Goal: Communication & Community: Answer question/provide support

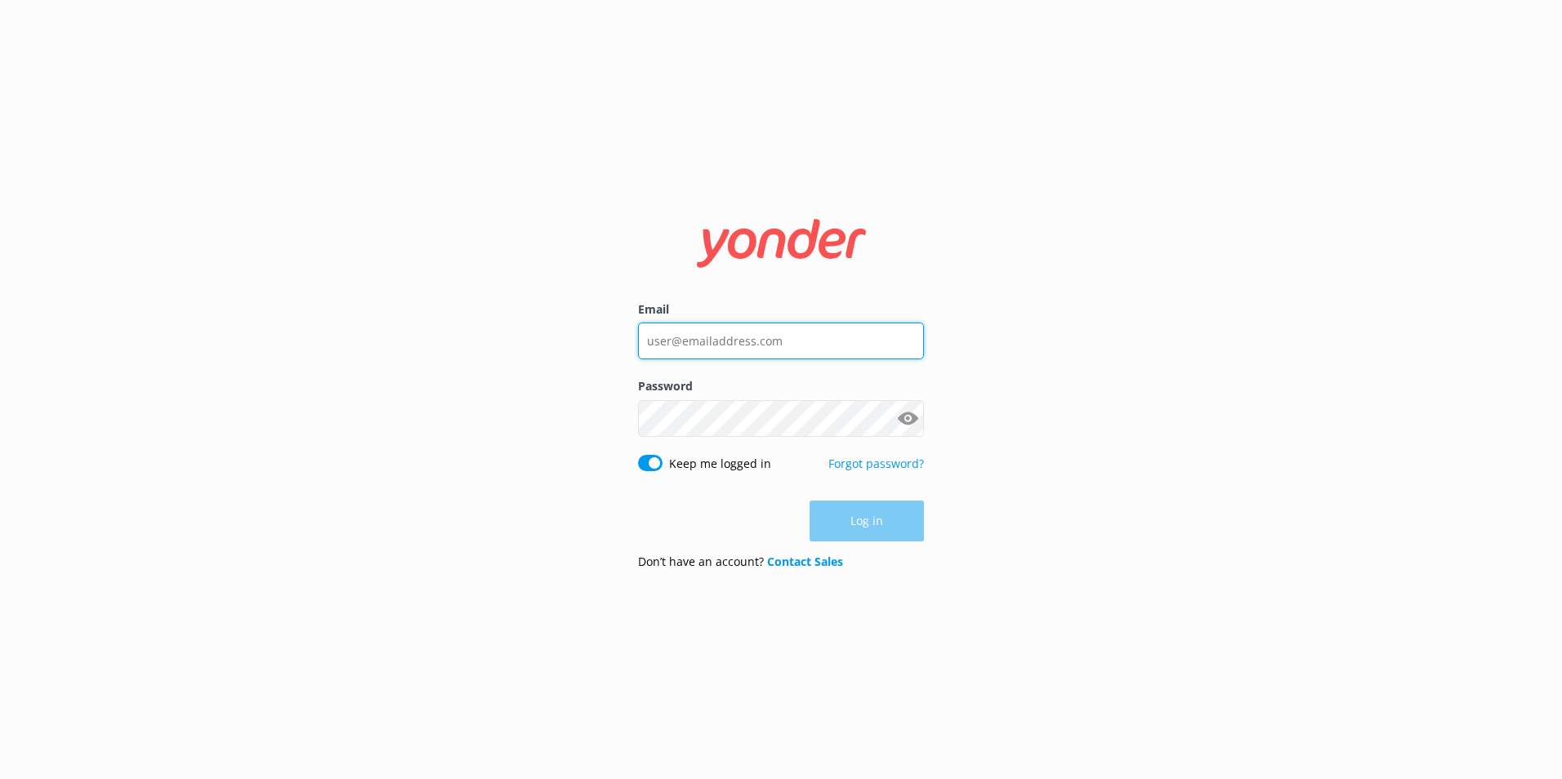
type input "carl.pontisso@monopolydreams.com.au"
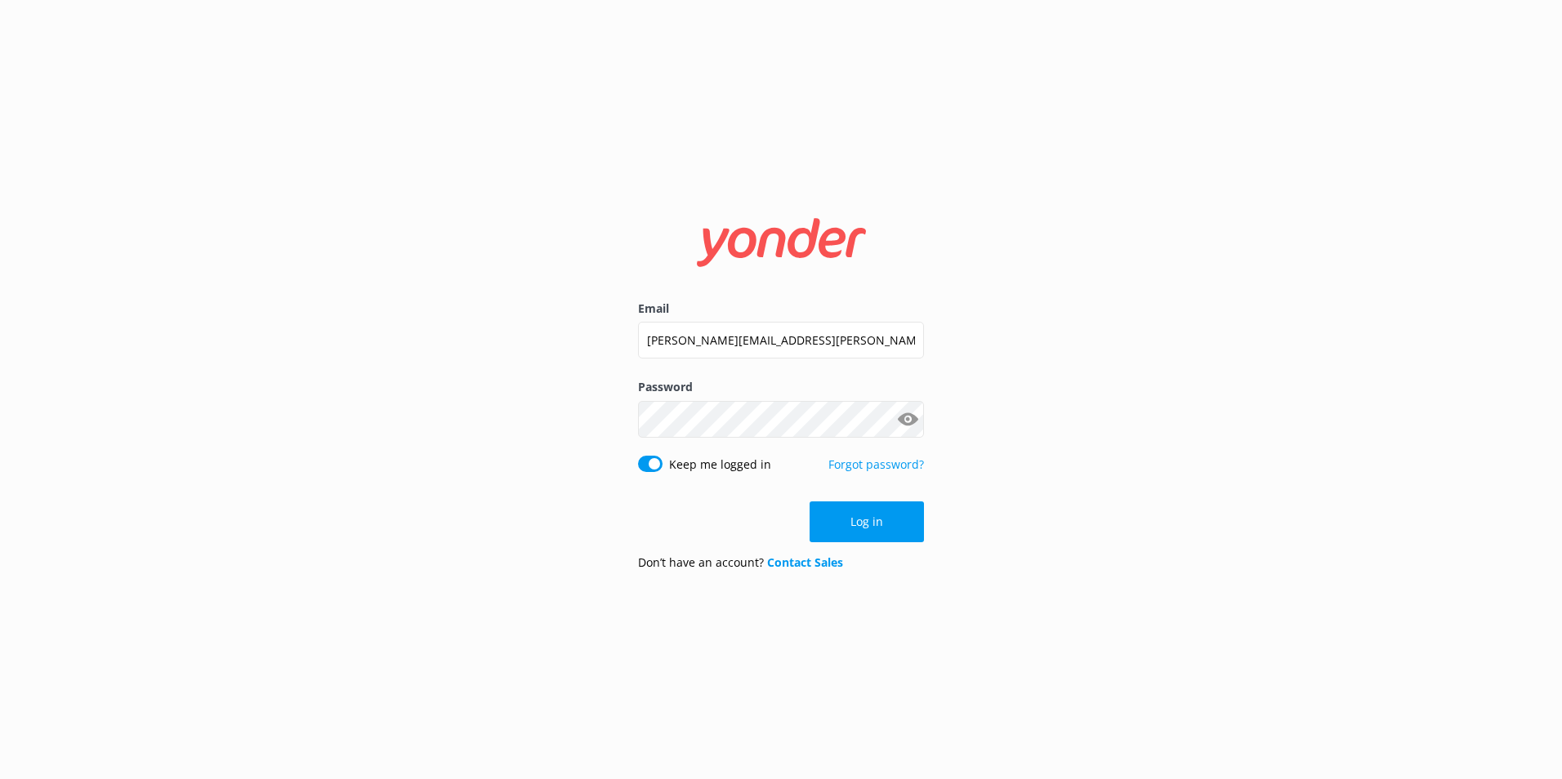
click at [1096, 476] on div "Email carl.pontisso@monopolydreams.com.au Password Show password Keep me logged…" at bounding box center [781, 389] width 1562 height 779
click at [866, 524] on button "Log in" at bounding box center [867, 522] width 114 height 41
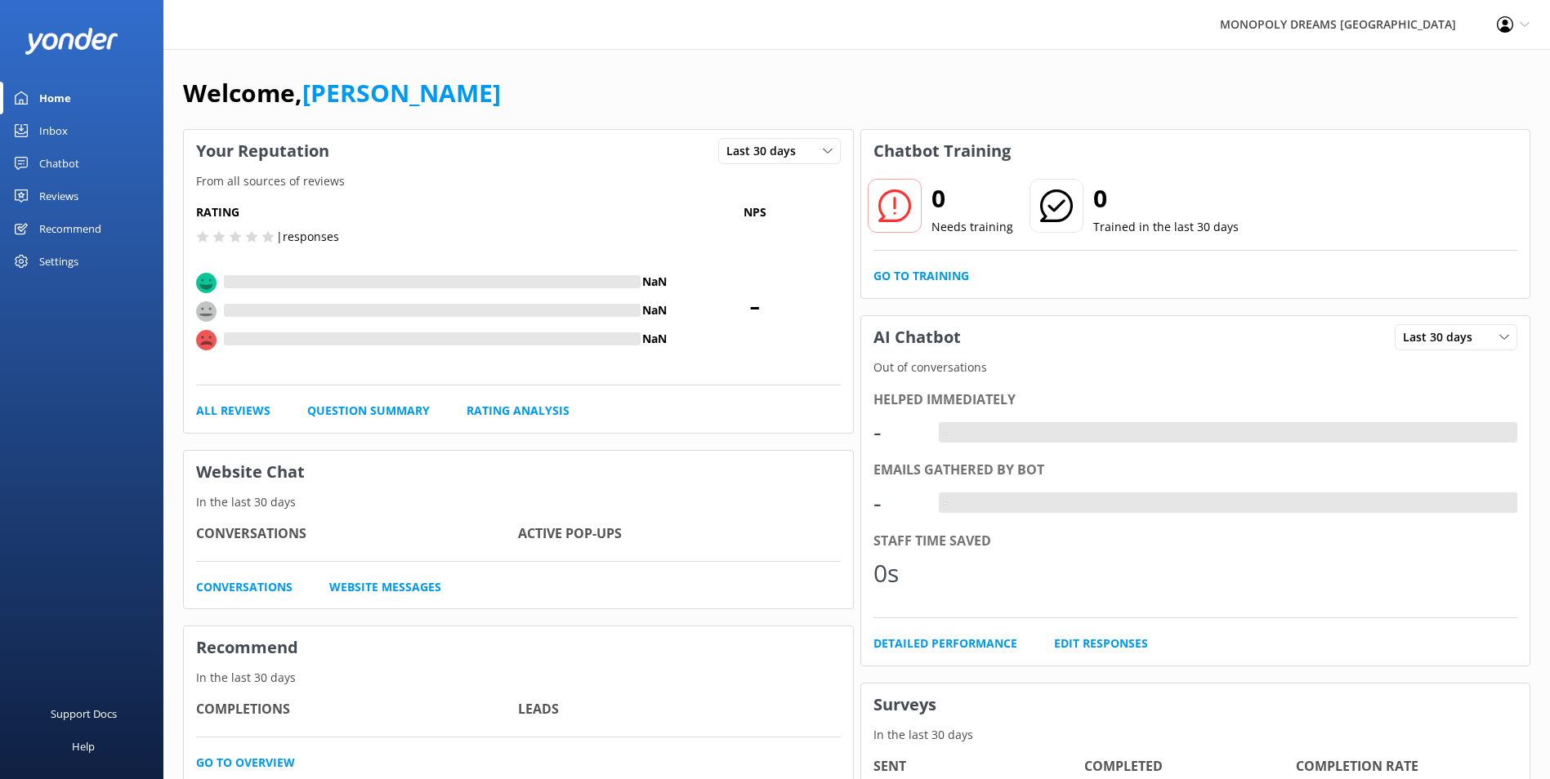
click at [71, 139] on link "Inbox" at bounding box center [81, 130] width 163 height 33
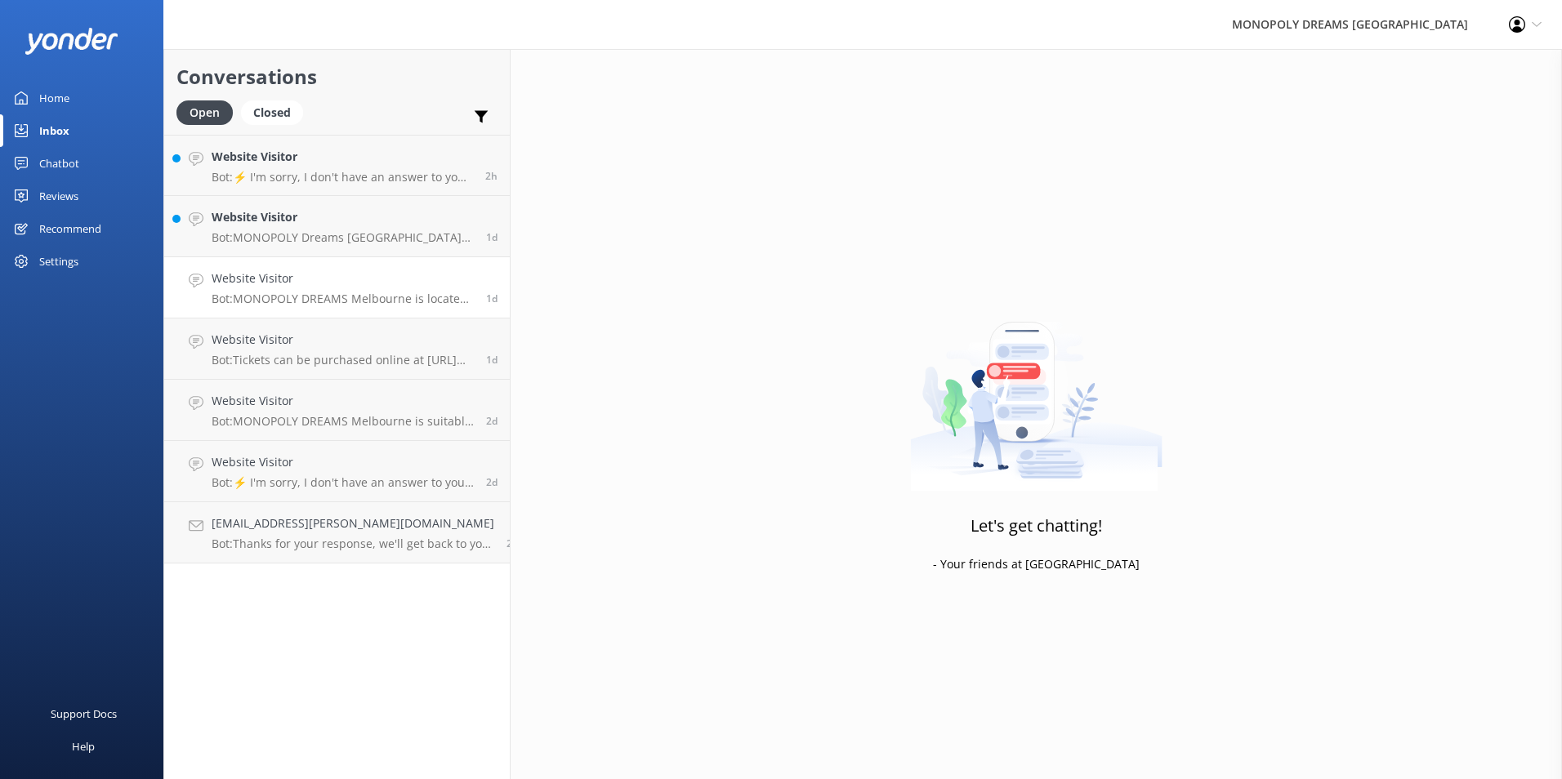
click at [383, 261] on link "Website Visitor Bot: MONOPOLY DREAMS Melbourne is located on the Lower Ground F…" at bounding box center [337, 287] width 346 height 61
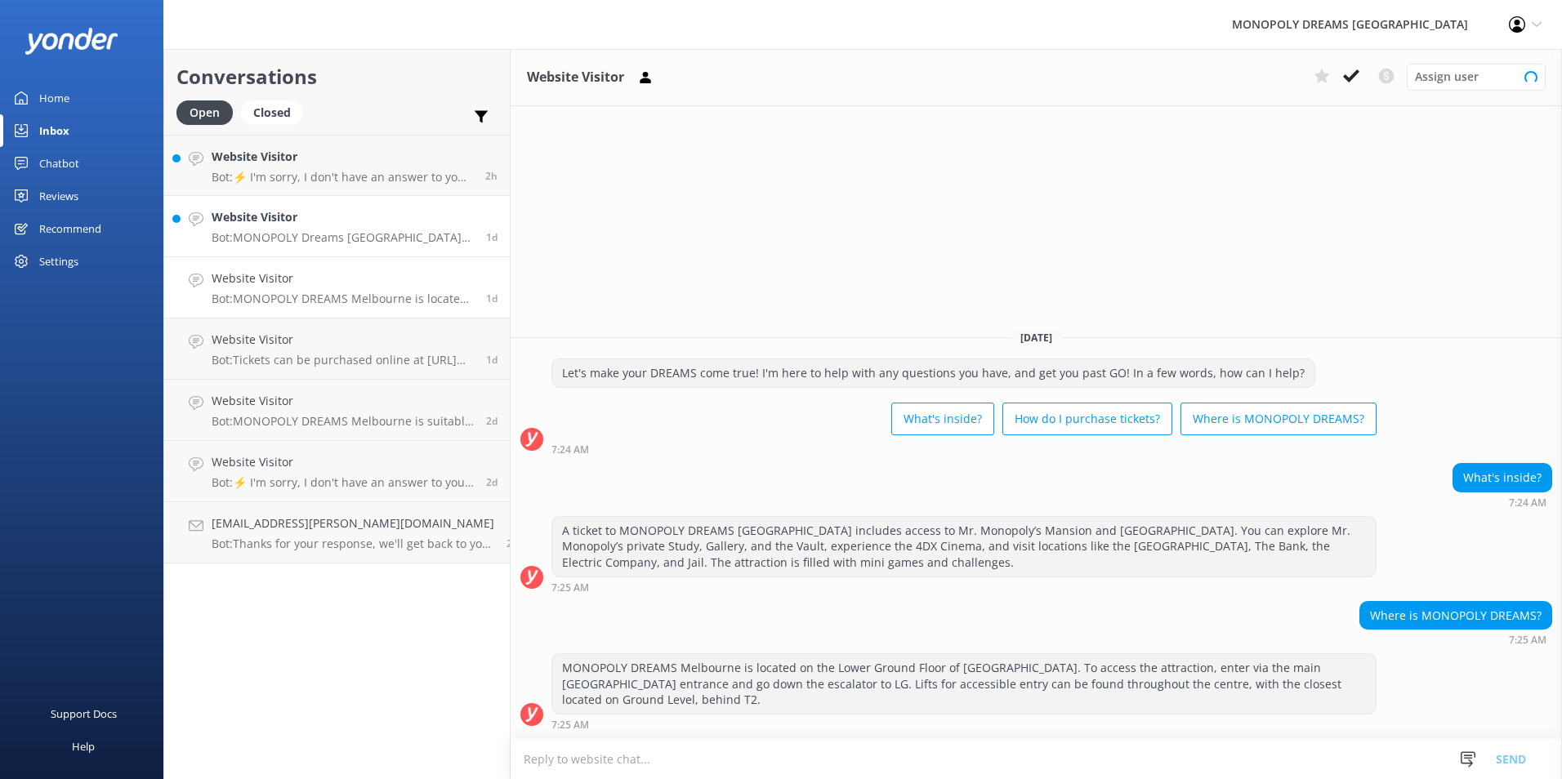
click at [390, 237] on p "Bot: MONOPOLY Dreams Melbourne welcomes school excursions for primary, secondar…" at bounding box center [343, 237] width 262 height 15
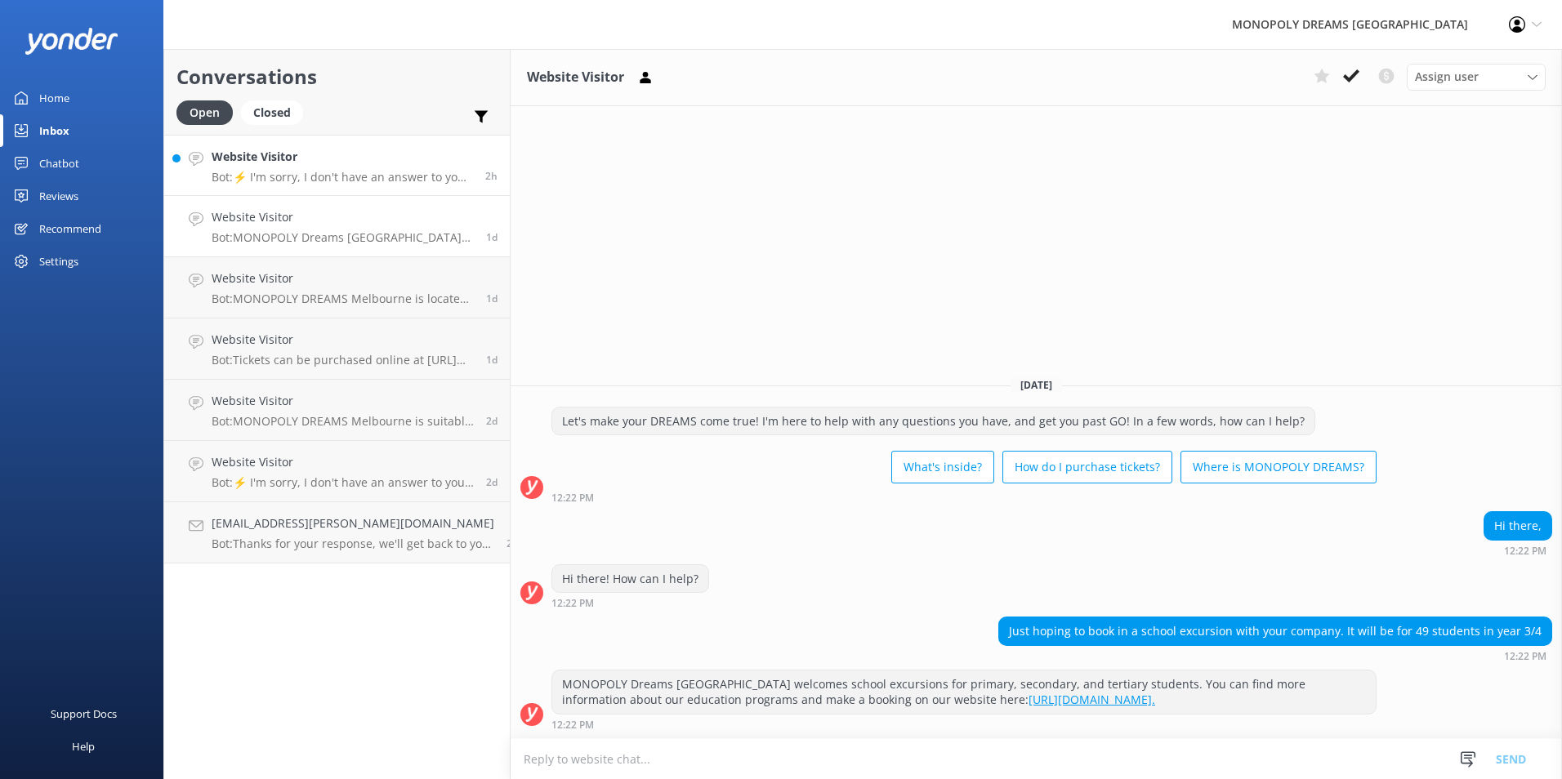
click at [389, 177] on p "Bot: ⚡ I'm sorry, I don't have an answer to your question. Could you please try…" at bounding box center [342, 177] width 261 height 15
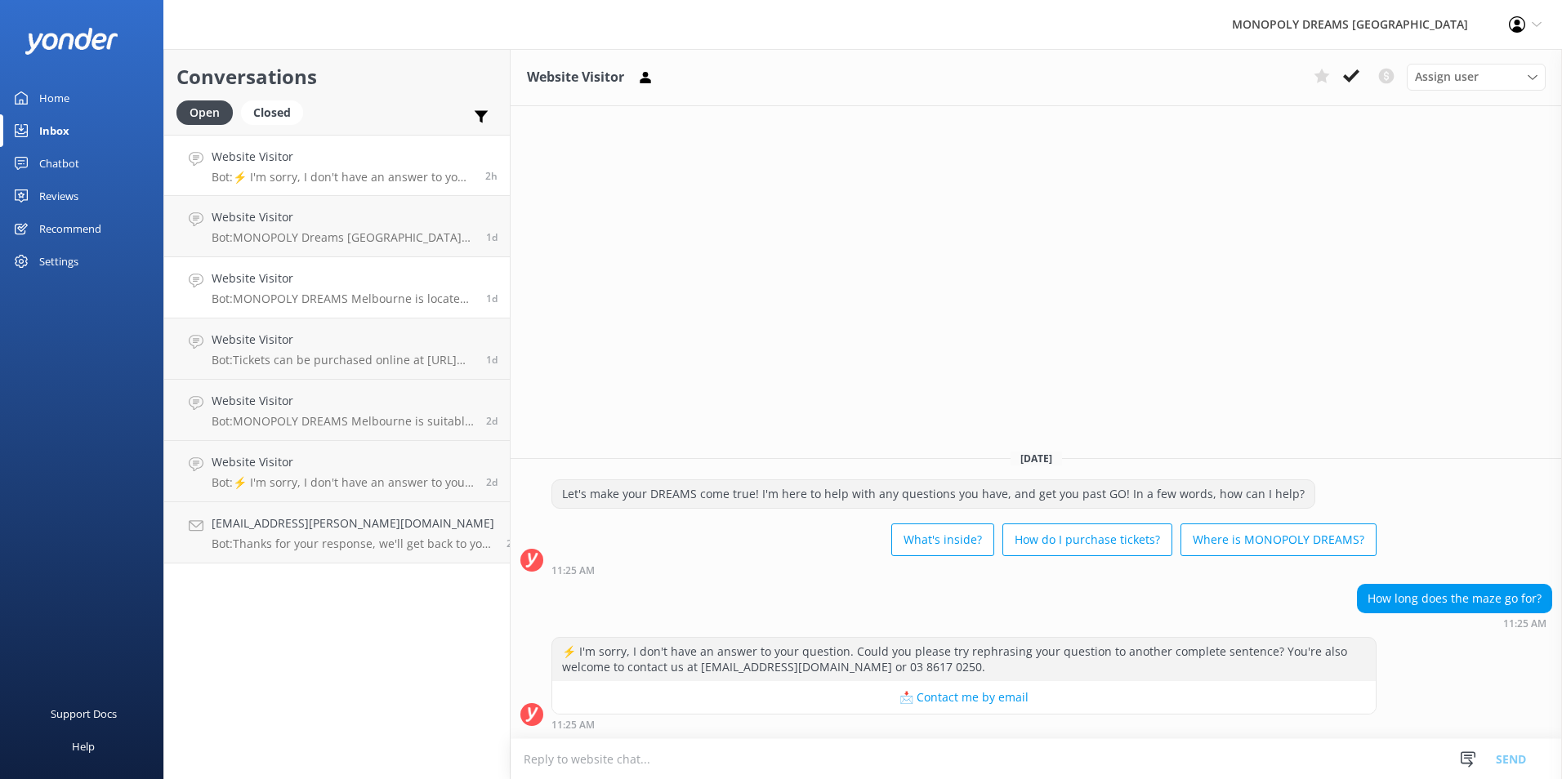
click at [474, 283] on div "1d" at bounding box center [486, 288] width 24 height 36
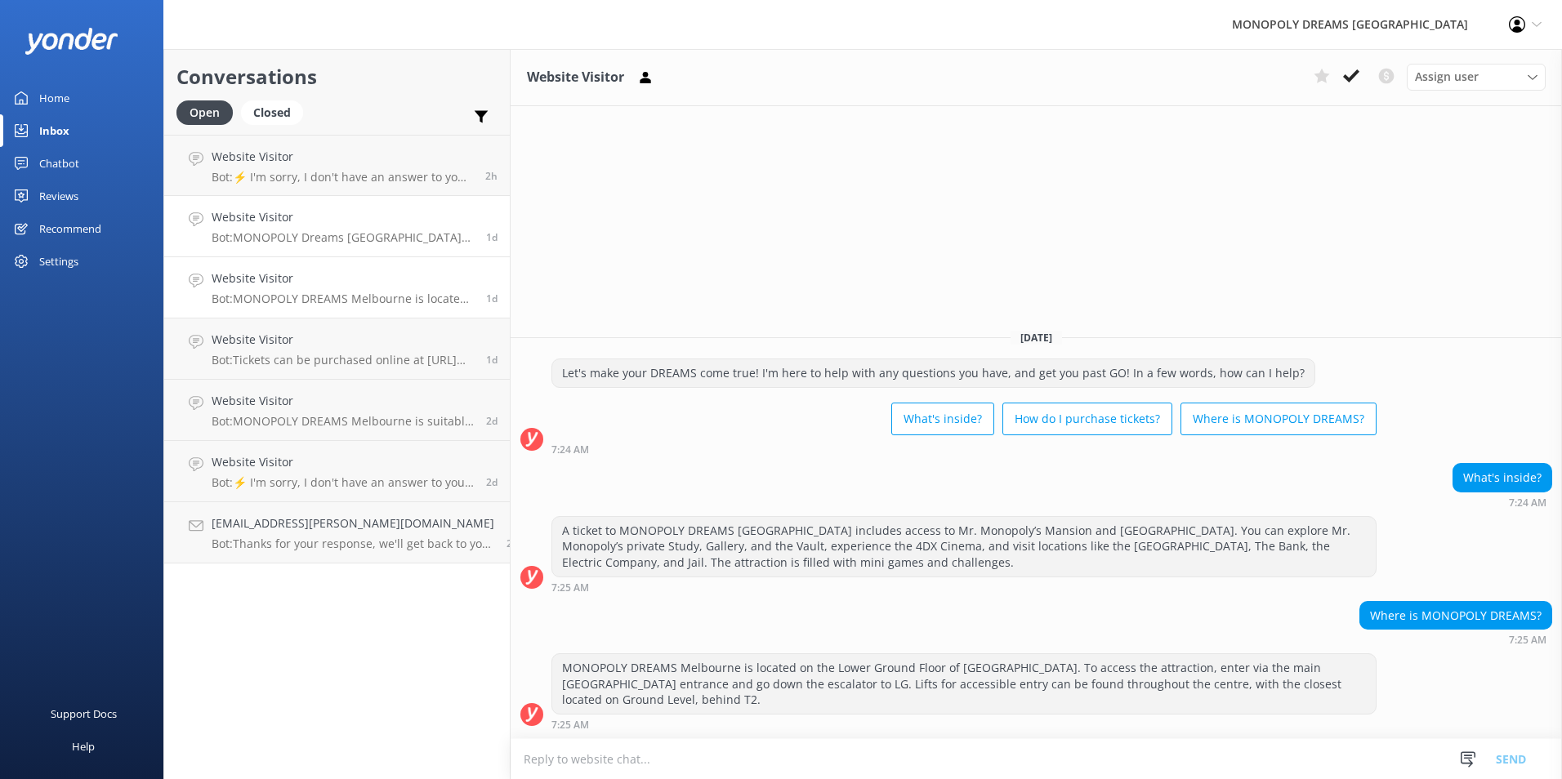
click at [473, 246] on link "Website Visitor Bot: MONOPOLY Dreams Melbourne welcomes school excursions for p…" at bounding box center [337, 226] width 346 height 61
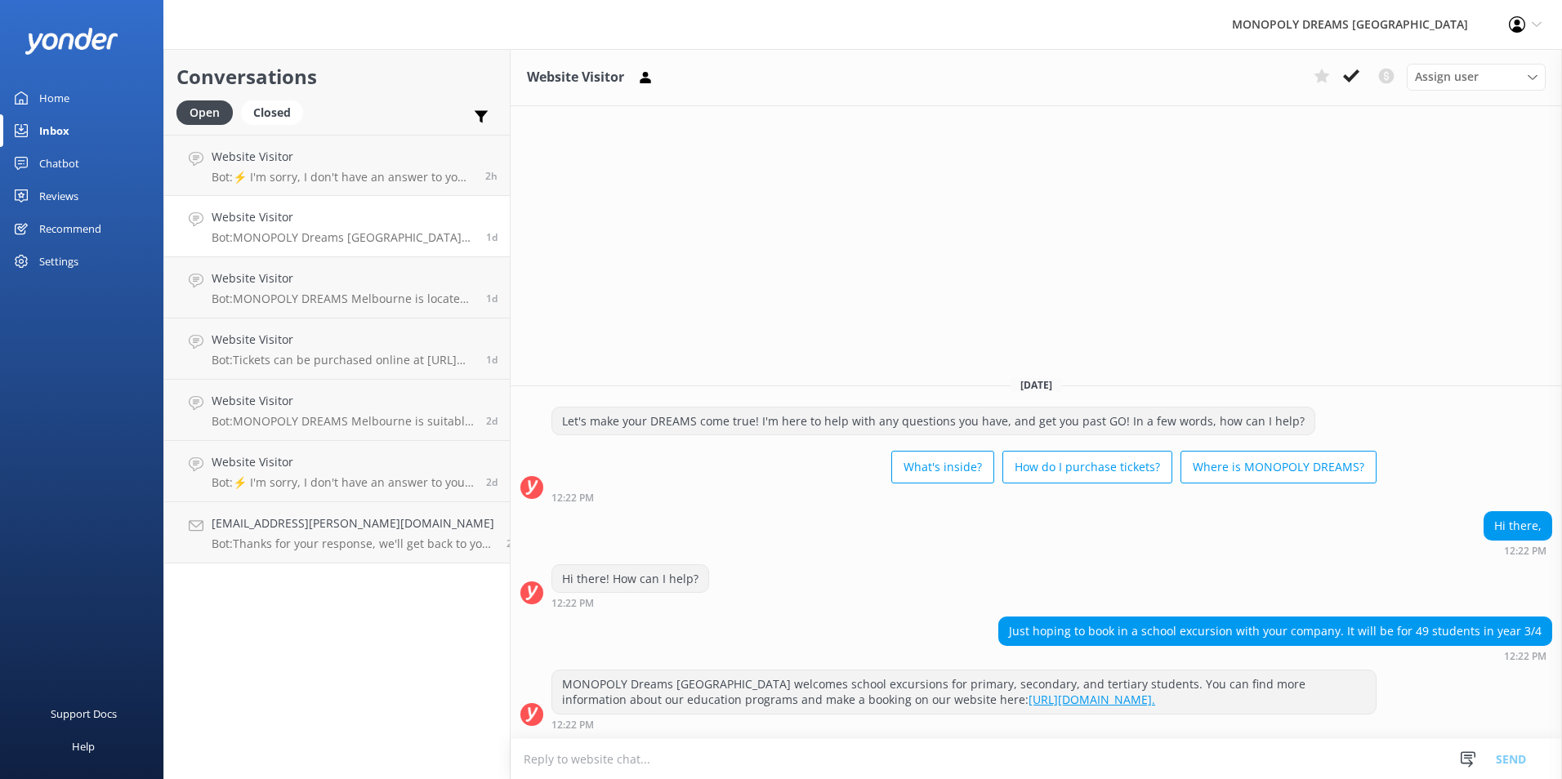
click at [1029, 699] on link "https://monopolydreams.com.au/school-excursion/." at bounding box center [1092, 700] width 127 height 16
click at [307, 155] on h4 "Website Visitor" at bounding box center [342, 157] width 261 height 18
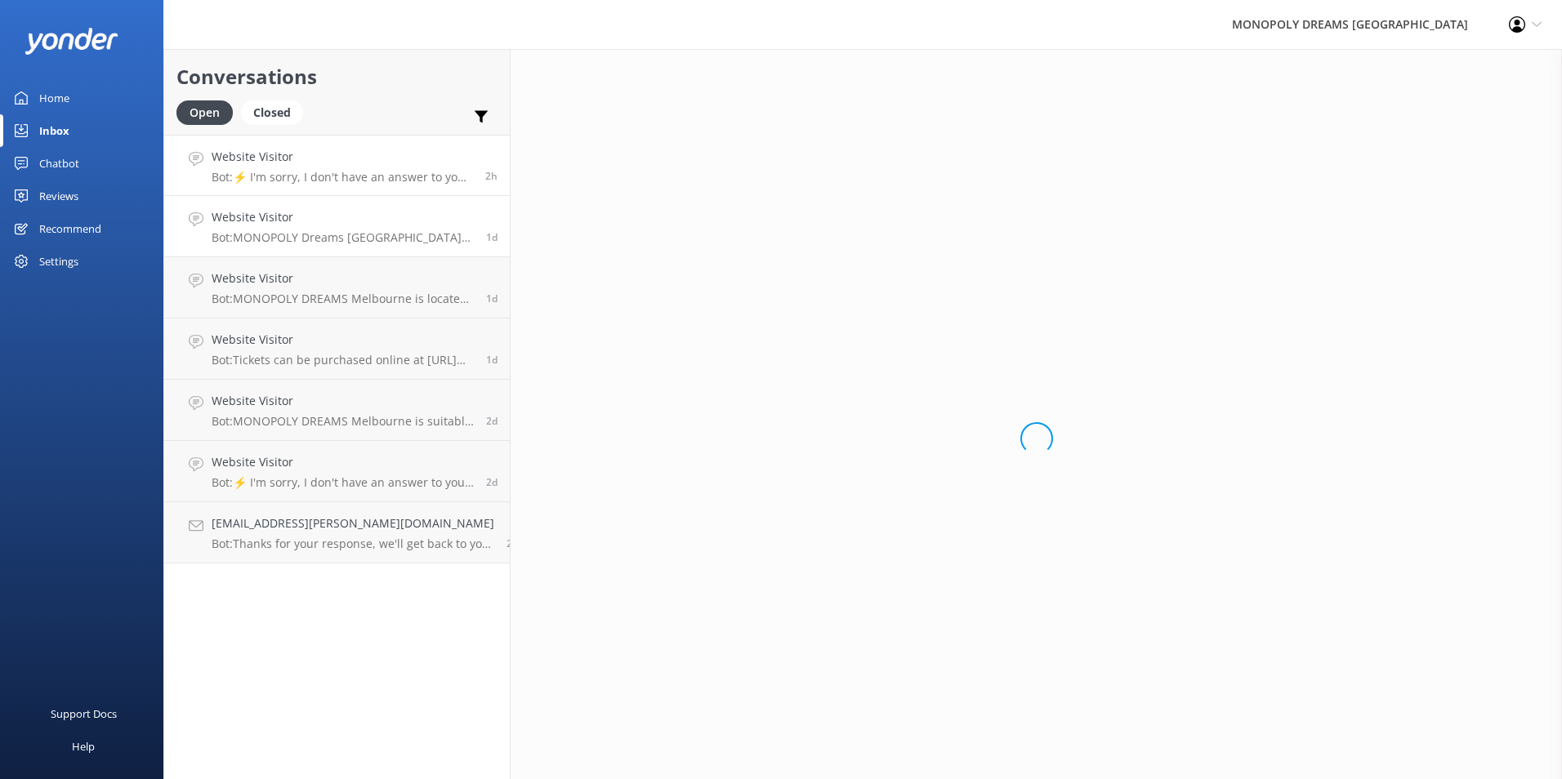
click at [336, 226] on h4 "Website Visitor" at bounding box center [343, 217] width 262 height 18
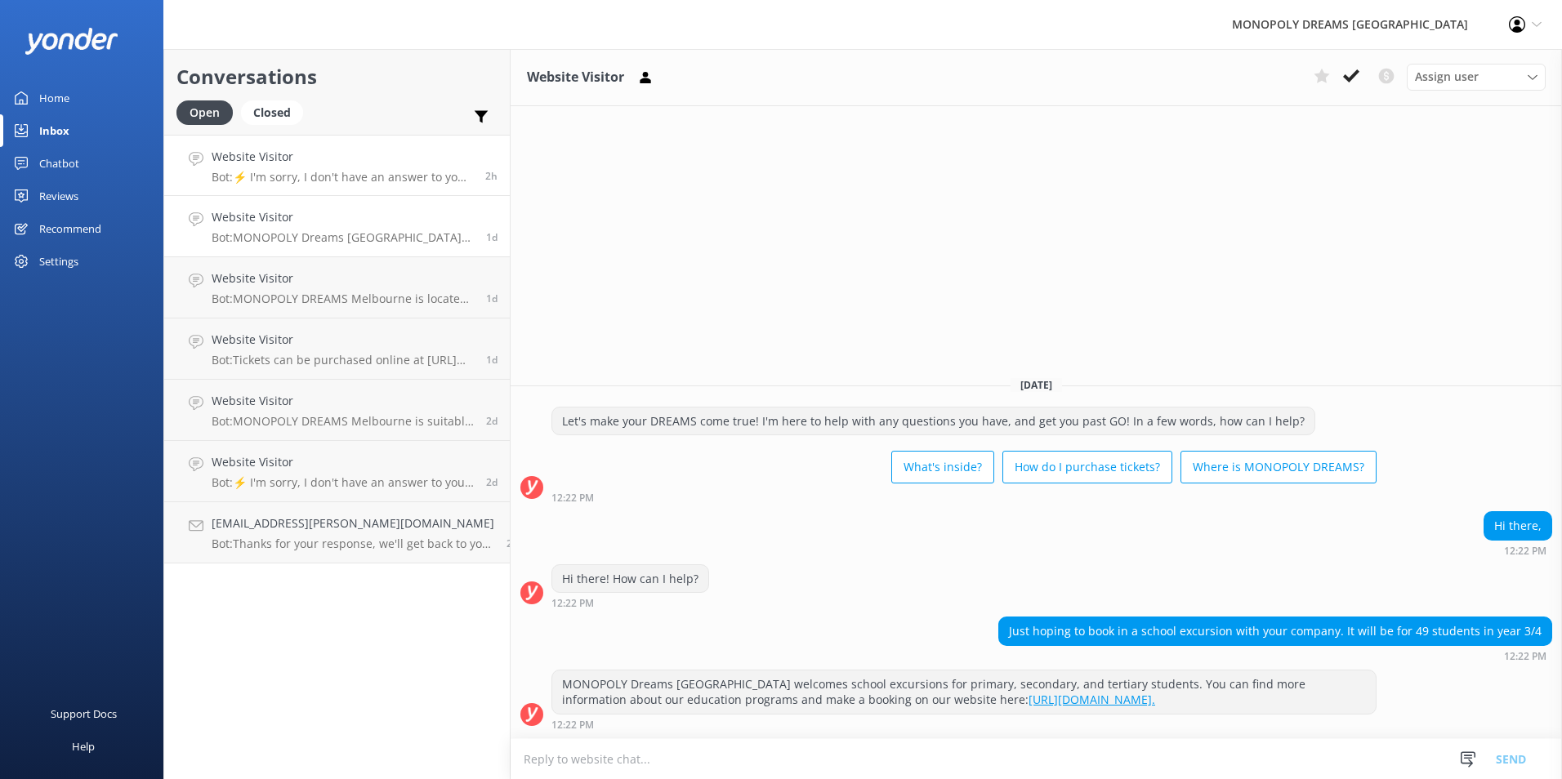
click at [423, 151] on h4 "Website Visitor" at bounding box center [342, 157] width 261 height 18
